Goal: Transaction & Acquisition: Book appointment/travel/reservation

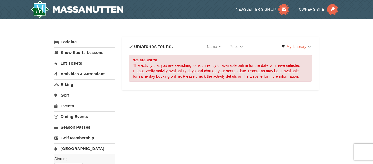
click at [66, 149] on link "[GEOGRAPHIC_DATA]" at bounding box center [84, 148] width 61 height 10
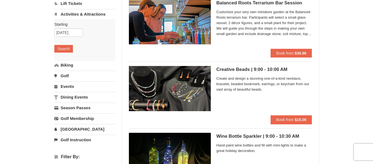
scroll to position [59, 0]
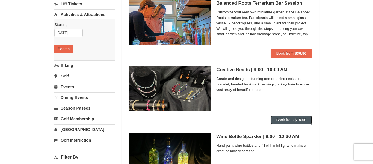
click at [285, 120] on span "Book from" at bounding box center [284, 119] width 17 height 4
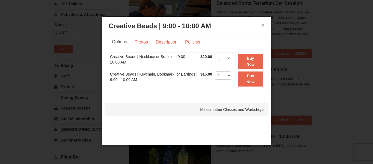
click at [264, 24] on button "×" at bounding box center [262, 24] width 3 height 5
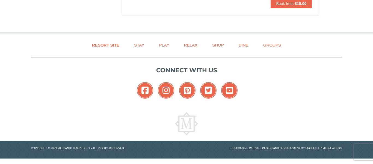
scroll to position [768, 0]
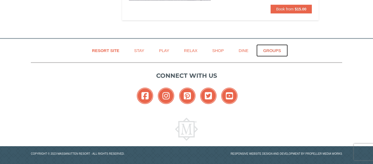
click at [274, 51] on link "Groups" at bounding box center [271, 50] width 31 height 12
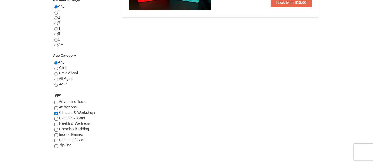
scroll to position [244, 0]
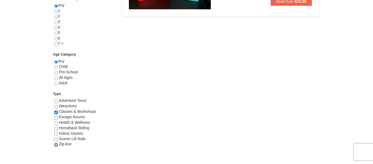
click at [57, 146] on input "checkbox" at bounding box center [56, 145] width 4 height 4
checkbox input "true"
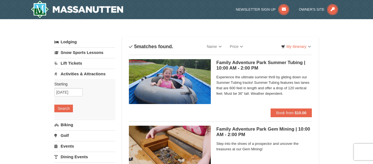
scroll to position [0, 0]
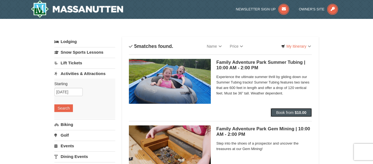
click at [277, 114] on span "Book from" at bounding box center [284, 112] width 17 height 4
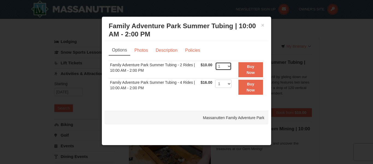
click at [229, 67] on select "1 2 3 4 5 6 7 8 9 10 11 12 13 14 15 16 17 18 19 20 21 22" at bounding box center [223, 66] width 16 height 8
click at [262, 26] on button "×" at bounding box center [262, 24] width 3 height 5
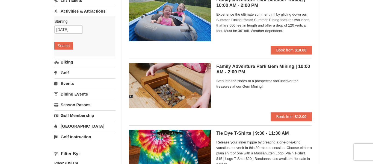
scroll to position [62, 0]
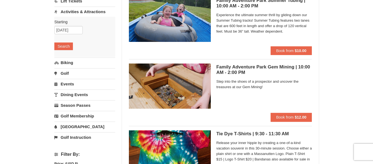
click at [58, 84] on link "Events" at bounding box center [84, 84] width 61 height 10
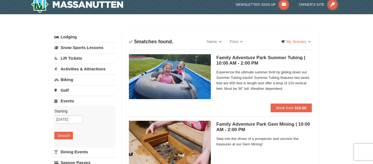
scroll to position [0, 0]
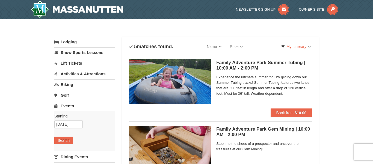
click at [94, 75] on link "Activities & Attractions" at bounding box center [84, 74] width 61 height 10
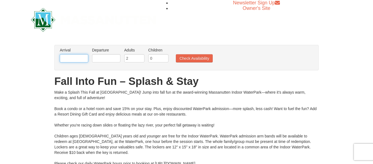
click at [82, 60] on input "text" at bounding box center [74, 58] width 28 height 8
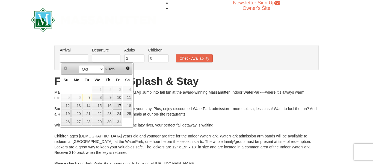
click at [118, 107] on link "17" at bounding box center [117, 106] width 9 height 8
type input "10/17/2025"
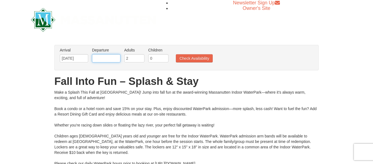
click at [95, 58] on input "text" at bounding box center [106, 58] width 28 height 8
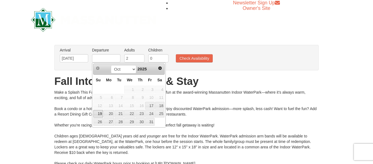
click at [101, 113] on link "19" at bounding box center [98, 114] width 10 height 8
type input "[DATE]"
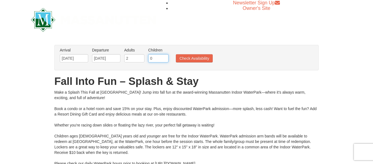
click at [156, 58] on input "0" at bounding box center [158, 58] width 20 height 8
type input "2"
click at [205, 56] on button "Check Availability" at bounding box center [194, 58] width 37 height 8
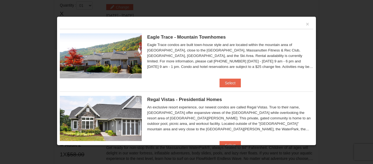
scroll to position [0, 0]
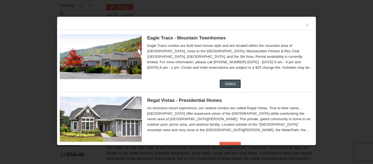
click at [235, 85] on button "Select" at bounding box center [231, 83] width 22 height 9
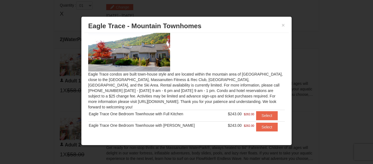
scroll to position [14, 0]
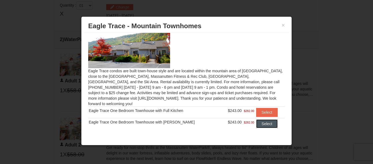
click at [260, 121] on button "Select" at bounding box center [267, 123] width 22 height 9
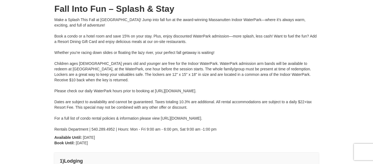
scroll to position [59, 0]
